Goal: Navigation & Orientation: Find specific page/section

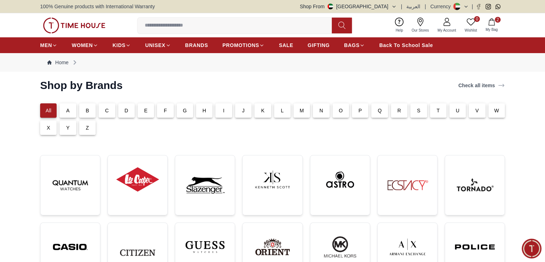
click at [145, 124] on div "All A B C D E F G H I J K L M N O P Q R S T U V W X Y Z" at bounding box center [271, 117] width 468 height 34
click at [146, 114] on div "E" at bounding box center [146, 110] width 16 height 14
